Goal: Task Accomplishment & Management: Manage account settings

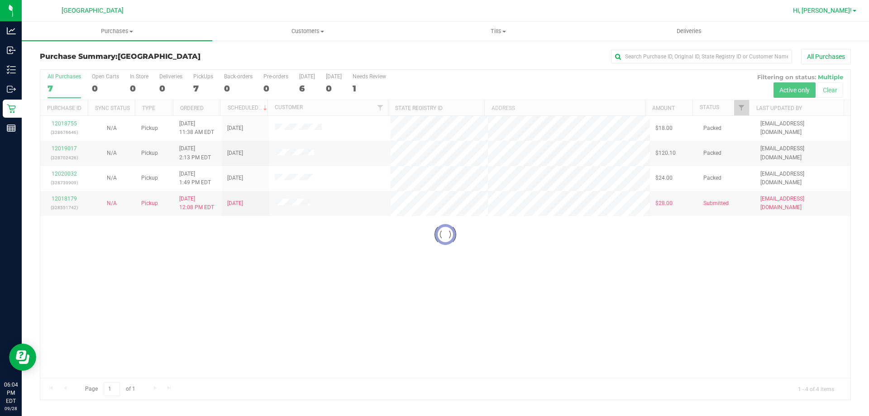
click at [838, 10] on span "Hi, [PERSON_NAME]!" at bounding box center [822, 10] width 59 height 7
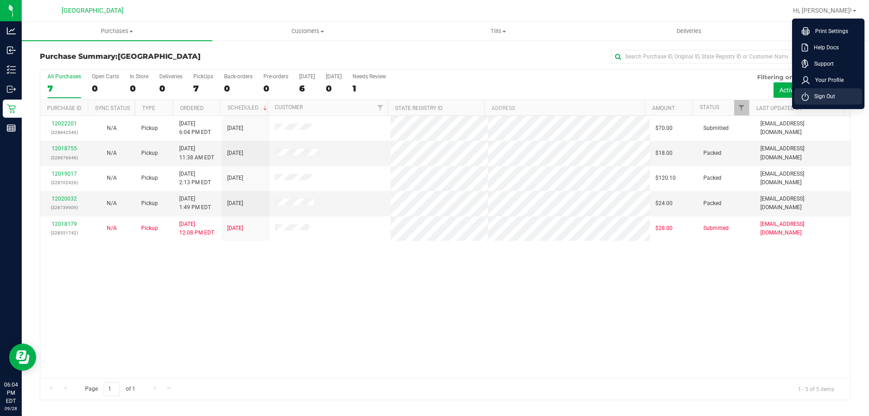
click at [818, 97] on span "Sign Out" at bounding box center [822, 96] width 26 height 9
